Goal: Task Accomplishment & Management: Complete application form

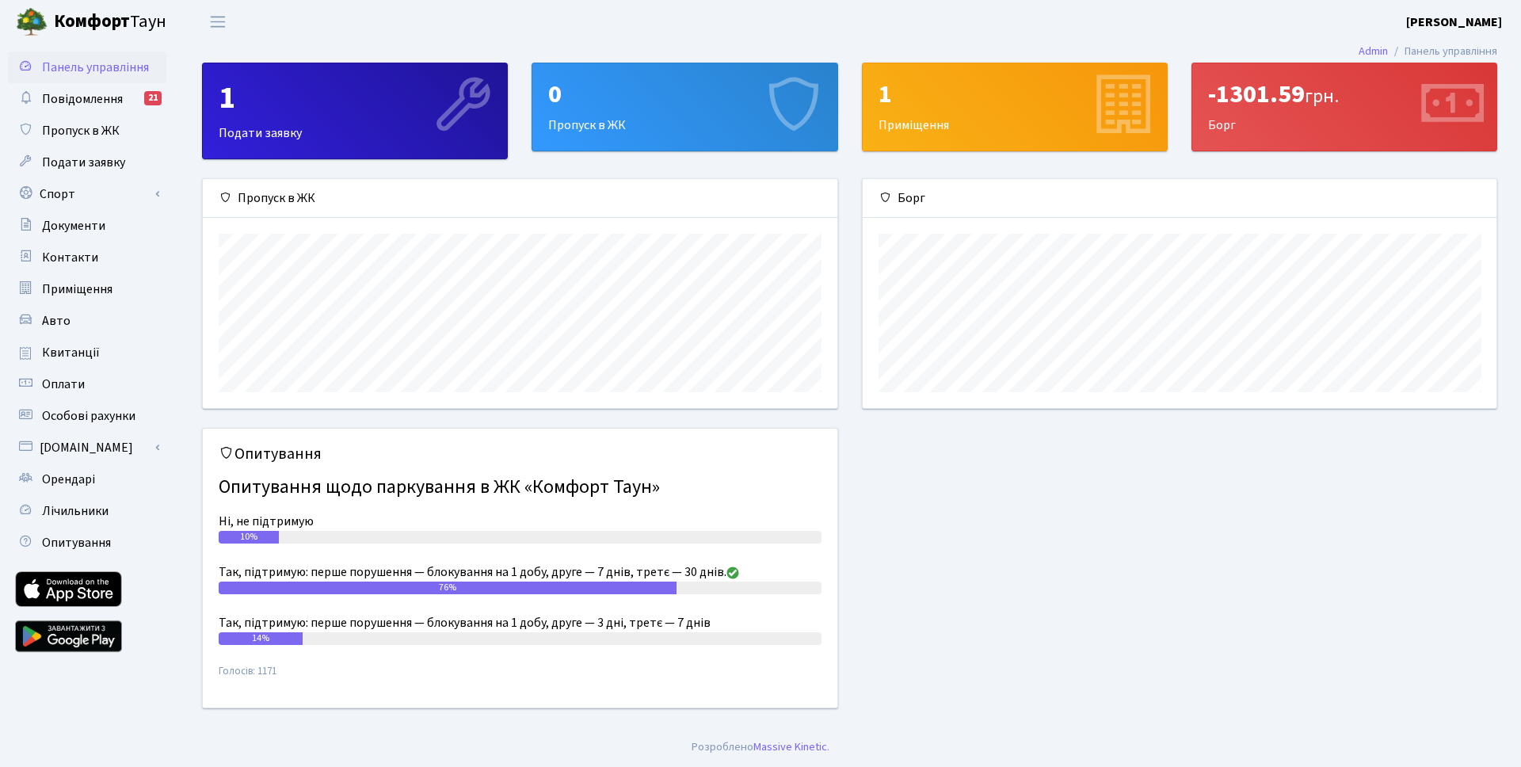
scroll to position [229, 634]
click at [718, 121] on div "0 Пропуск в ЖК" at bounding box center [684, 106] width 304 height 87
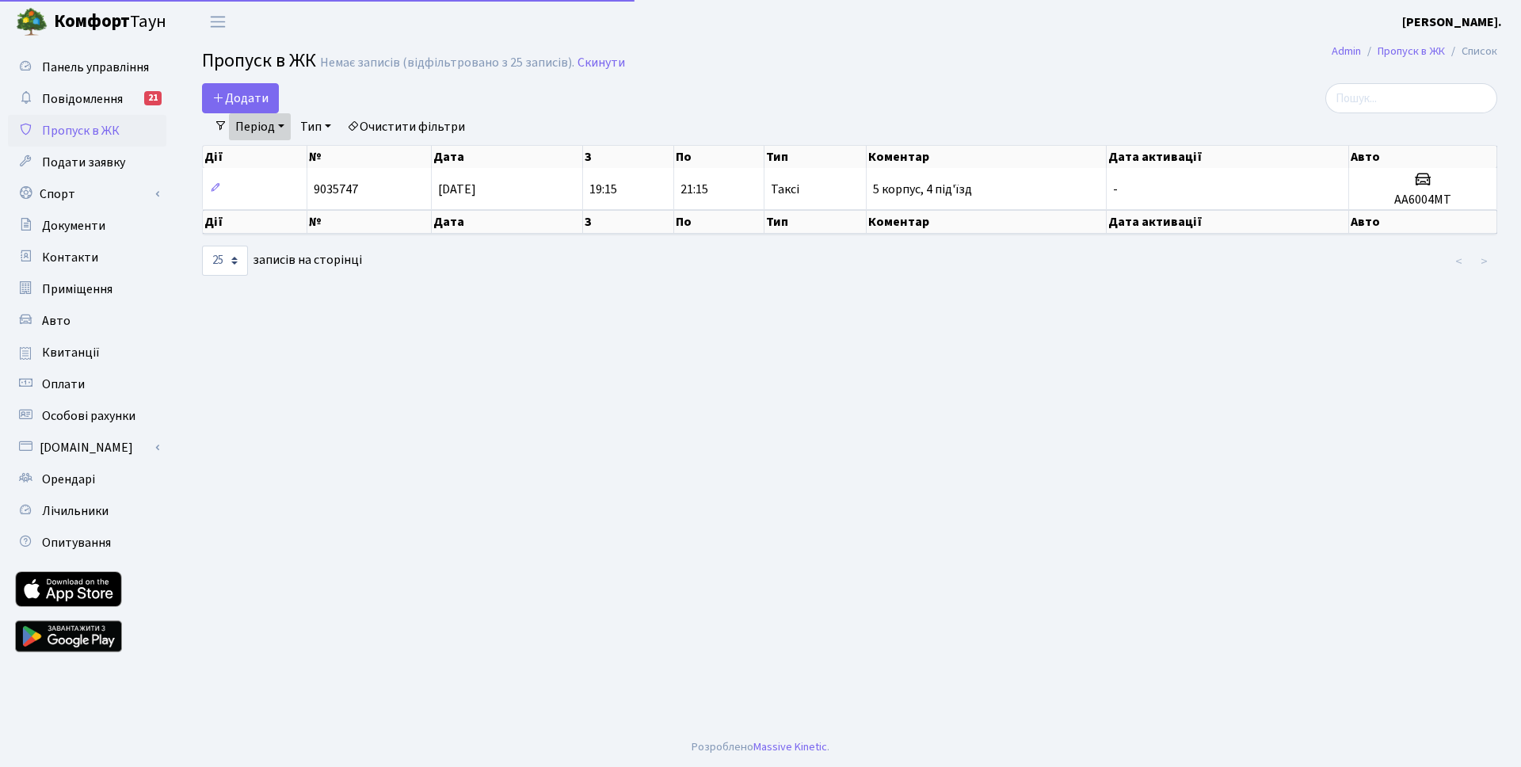
select select "25"
click at [254, 101] on span "Додати" at bounding box center [240, 98] width 56 height 17
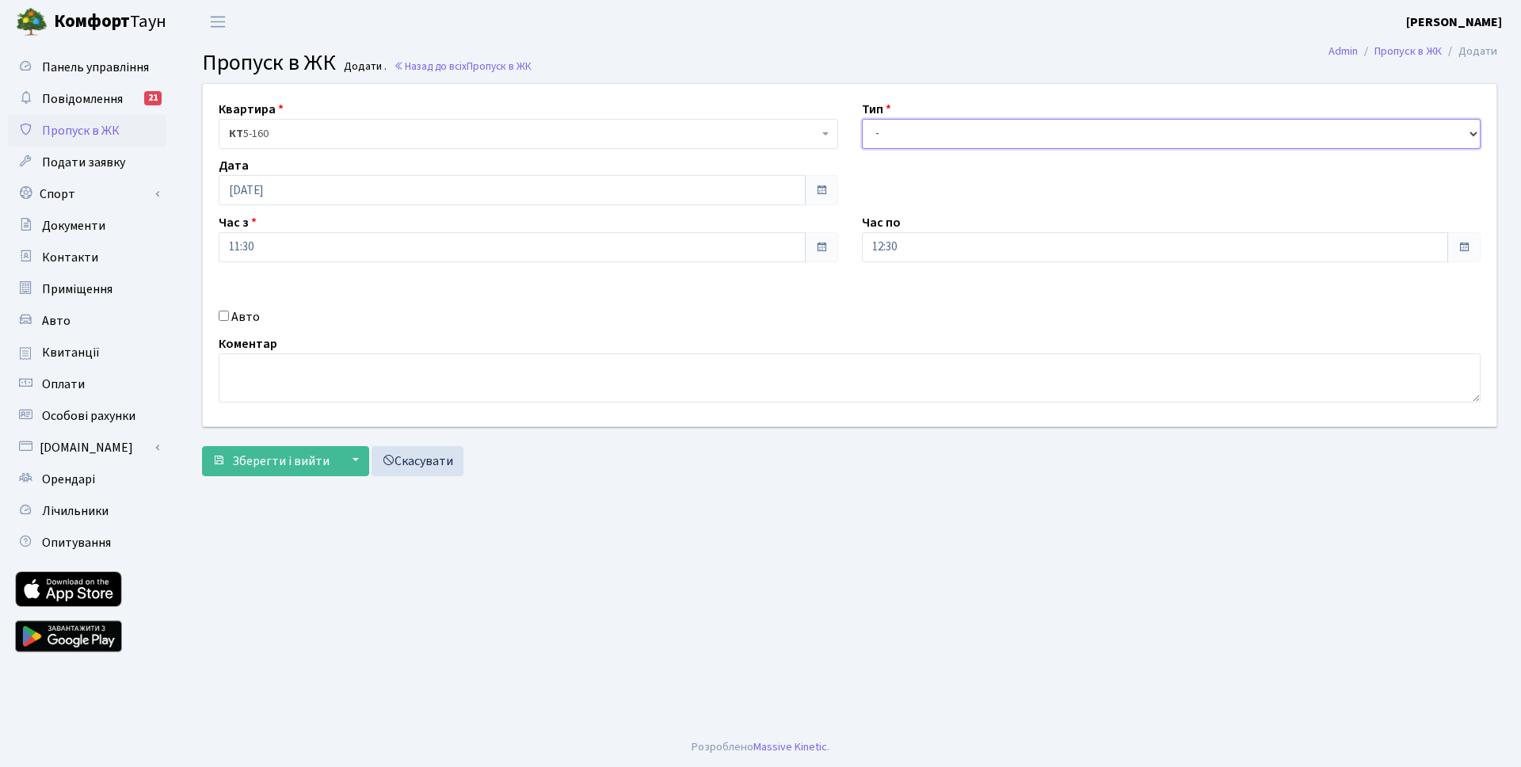
click at [883, 137] on select "- Доставка Таксі Гості Сервіс" at bounding box center [1172, 134] width 620 height 30
select select "3"
click at [862, 119] on select "- Доставка Таксі Гості Сервіс" at bounding box center [1172, 134] width 620 height 30
click at [935, 249] on input "12:30" at bounding box center [1155, 247] width 587 height 30
click at [897, 296] on icon at bounding box center [905, 301] width 43 height 43
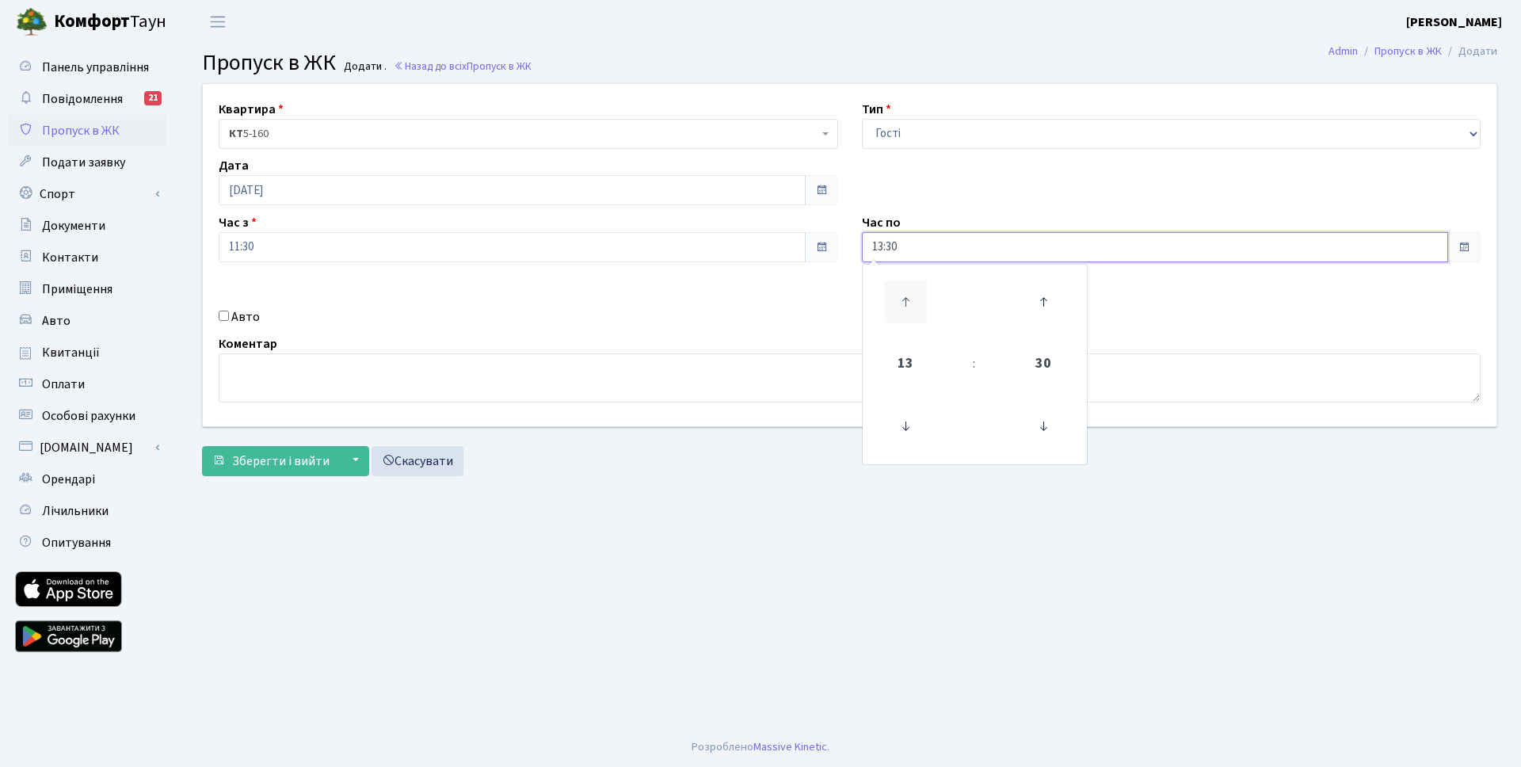
click at [897, 296] on icon at bounding box center [905, 301] width 43 height 43
type input "15:30"
click at [818, 316] on div "Авто" at bounding box center [528, 316] width 643 height 19
click at [224, 315] on input "Авто" at bounding box center [224, 316] width 10 height 10
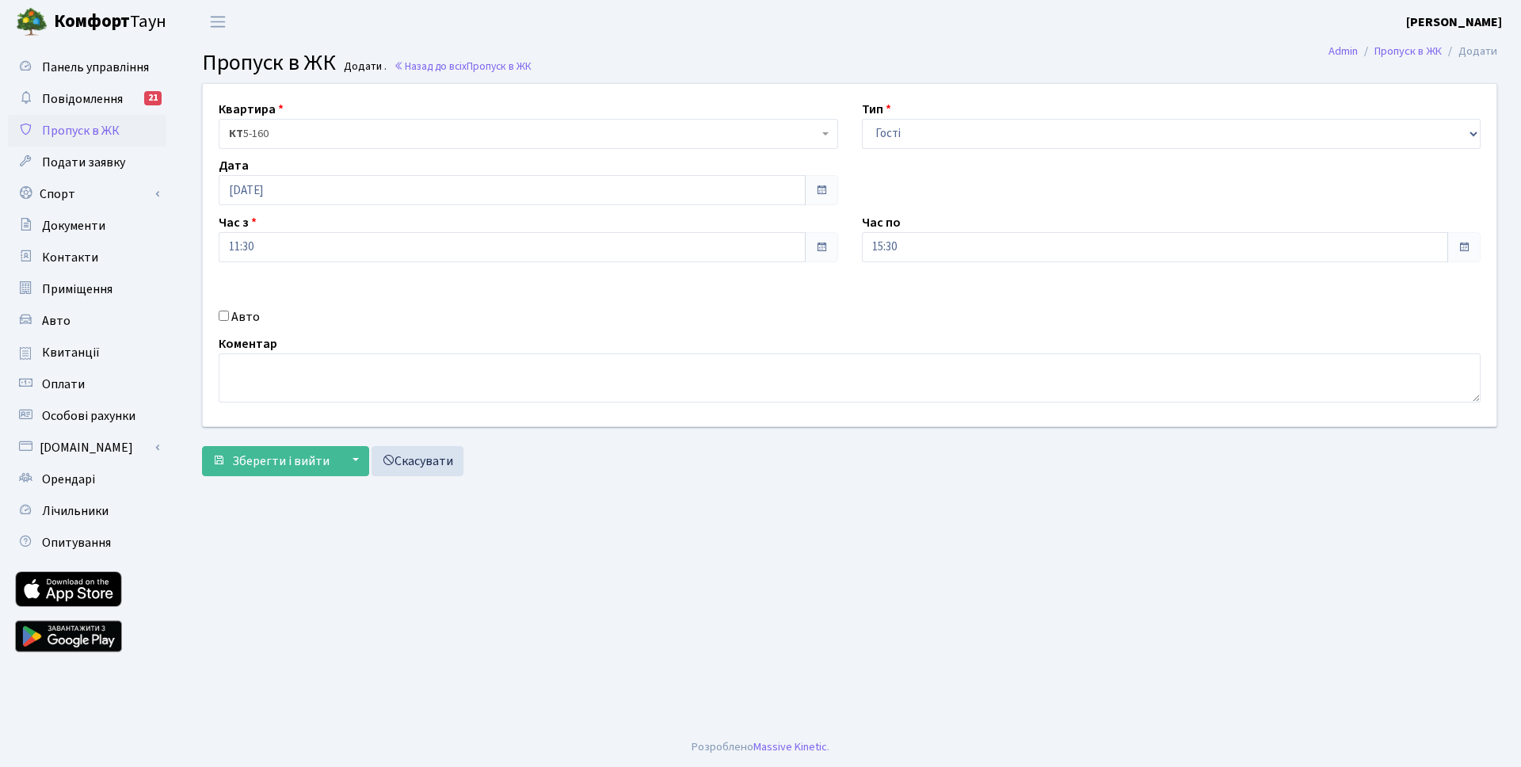
checkbox input "true"
paste input "КА2770ІН"
type input "КА2770ІН"
click at [998, 444] on form "Квартира <b>КТ</b>&nbsp;&nbsp;&nbsp;&nbsp;5-160 КТ 5-160 Тип - Доставка Таксі Г…" at bounding box center [849, 279] width 1295 height 393
click at [250, 463] on span "Зберегти і вийти" at bounding box center [280, 460] width 97 height 17
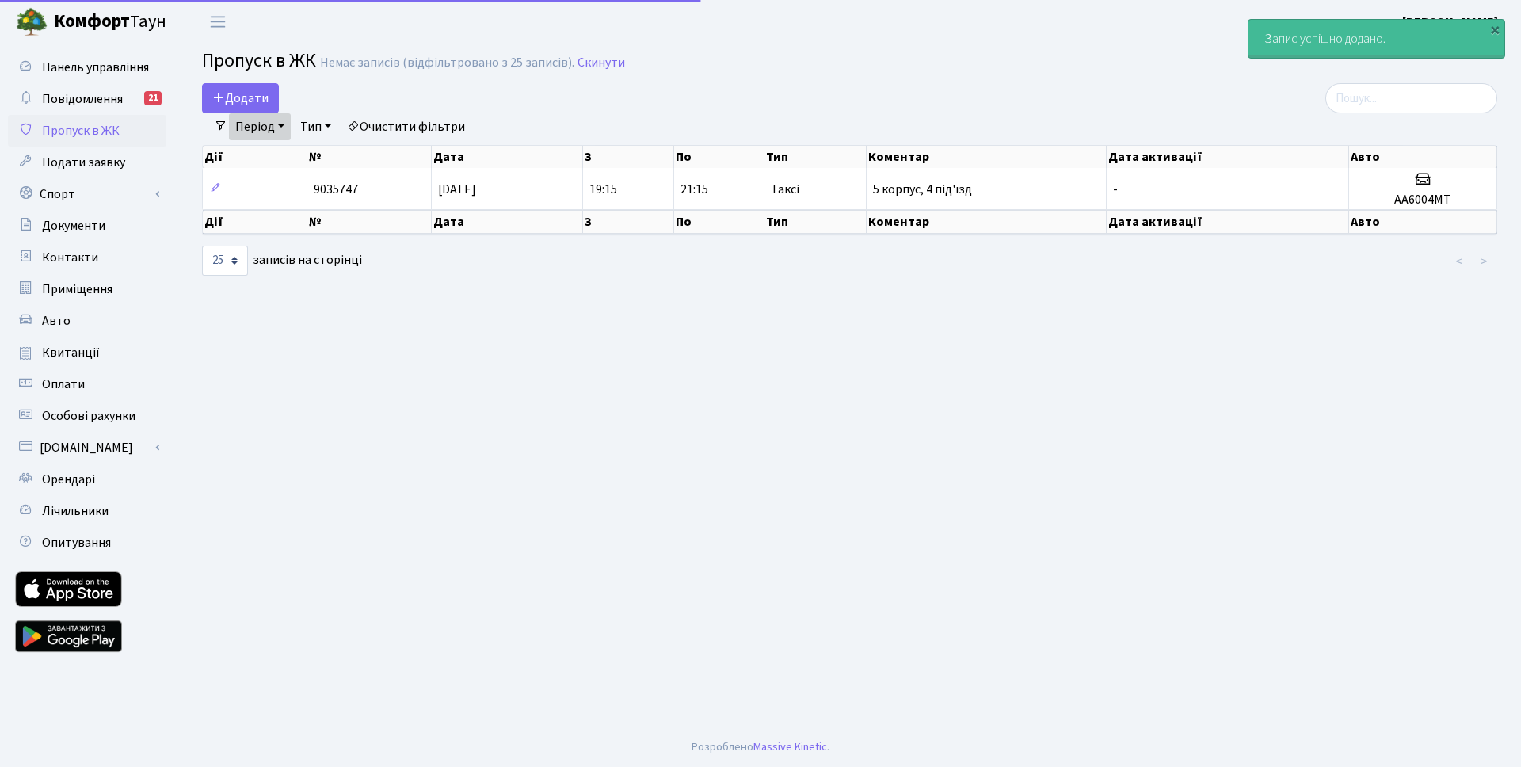
select select "25"
click at [286, 129] on link "Період" at bounding box center [260, 126] width 62 height 27
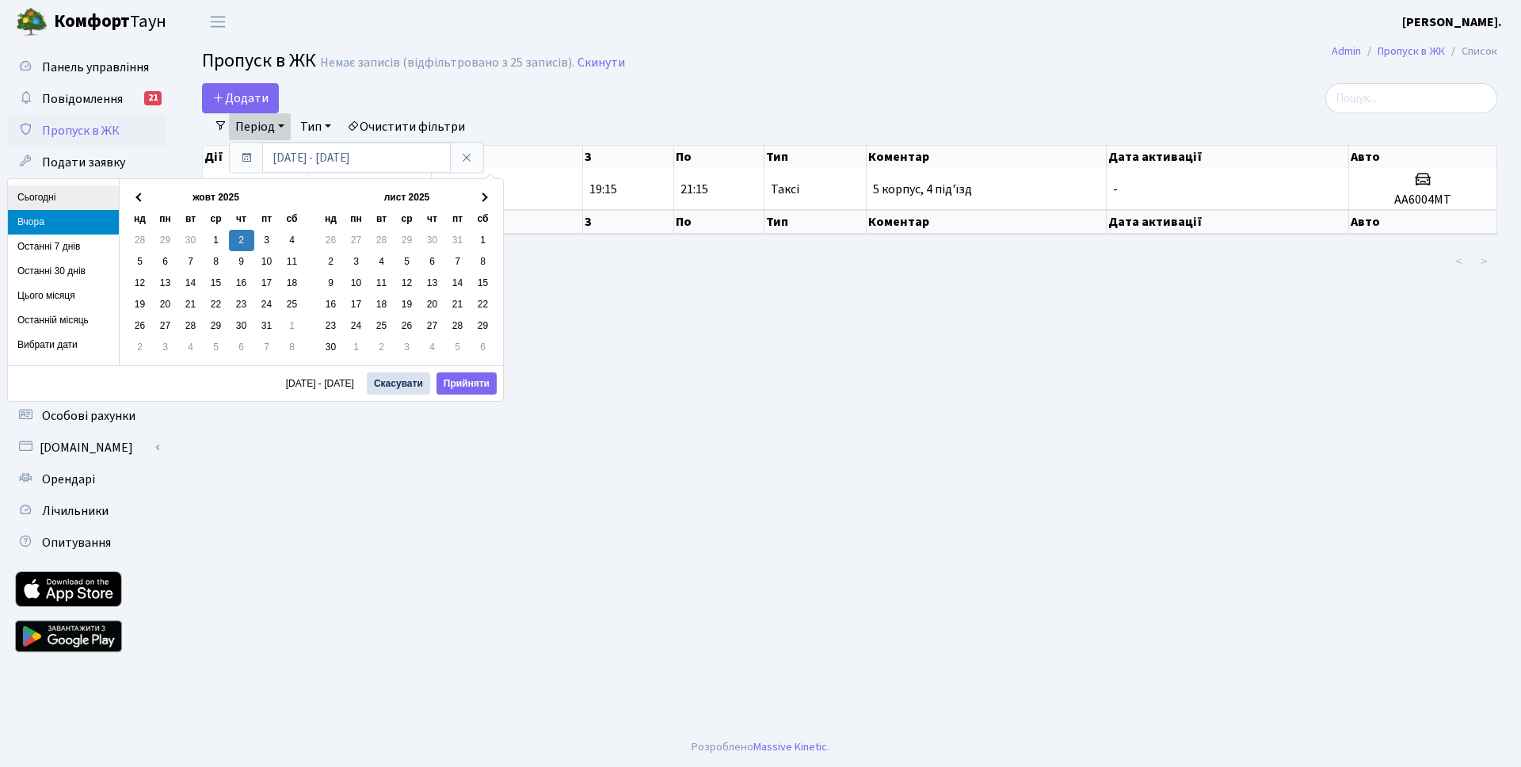
click at [57, 194] on li "Сьогодні" at bounding box center [63, 197] width 111 height 25
